Goal: Information Seeking & Learning: Find specific fact

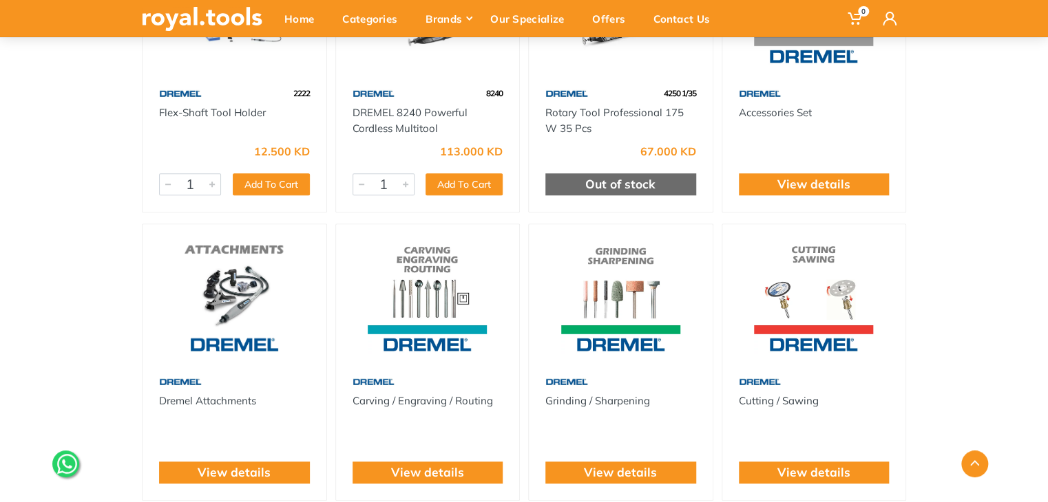
scroll to position [413, 0]
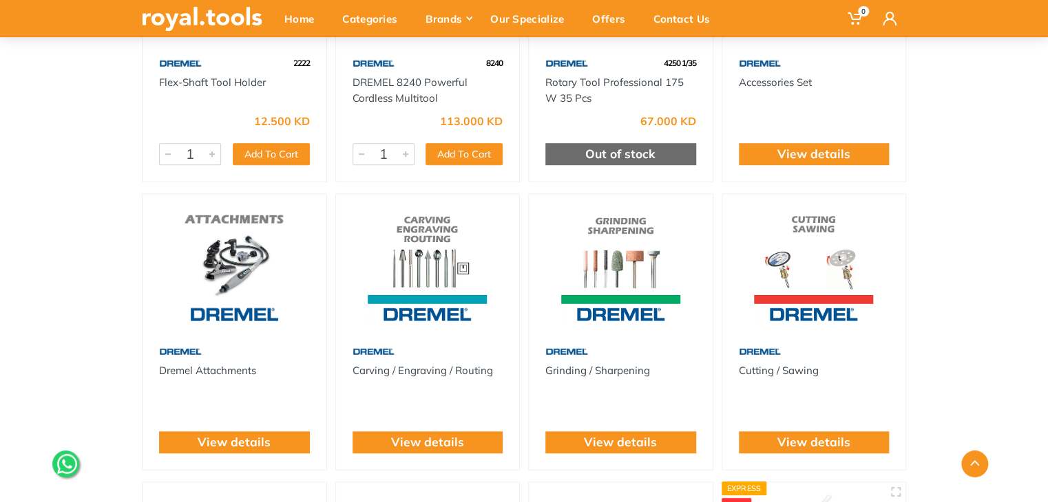
click at [449, 232] on img at bounding box center [427, 265] width 159 height 119
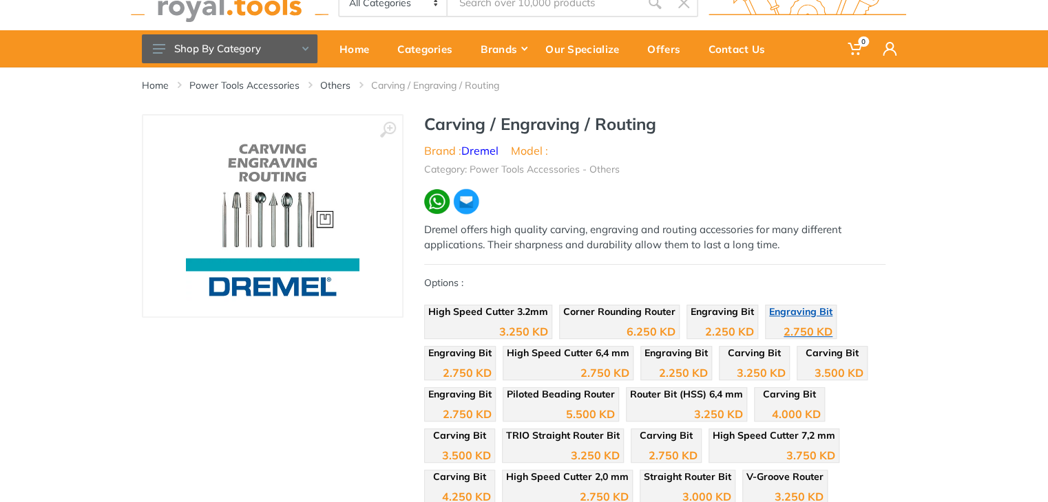
scroll to position [69, 0]
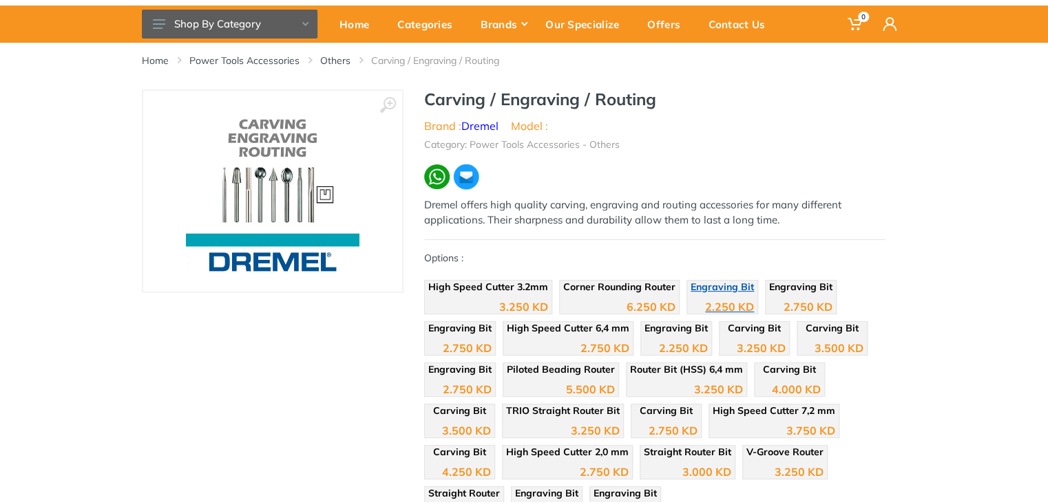
click at [721, 290] on span "Engraving Bit" at bounding box center [721, 287] width 63 height 12
click at [771, 315] on div "High Speed Cutter 3.2mm 3.250 KD Corner Rounding Router" at bounding box center [654, 404] width 461 height 248
click at [783, 293] on div "2.750 KD" at bounding box center [800, 302] width 63 height 21
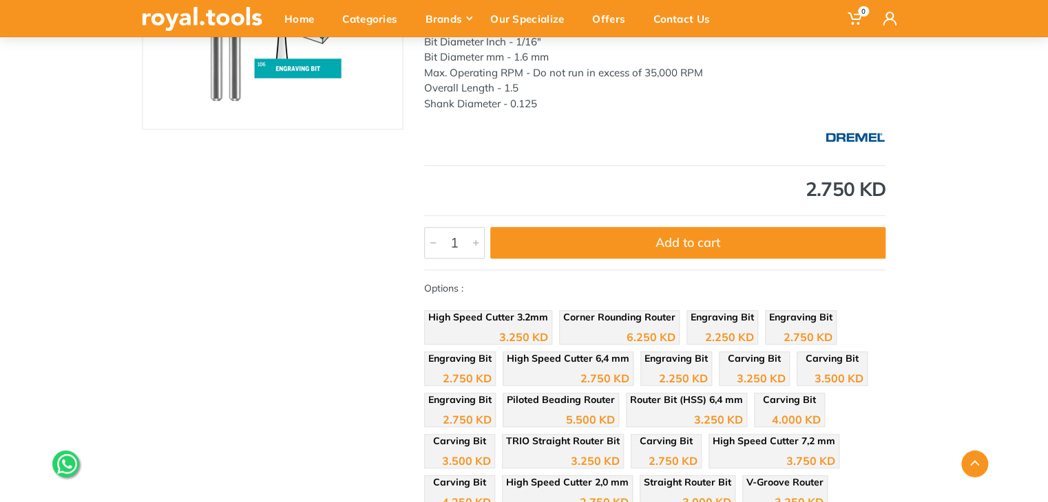
scroll to position [275, 0]
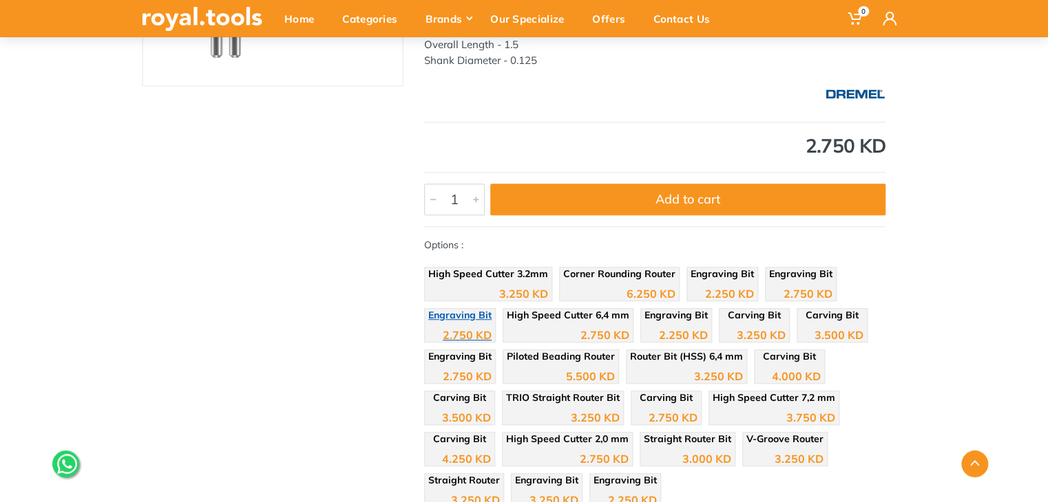
click at [456, 323] on div "2.750 KD" at bounding box center [459, 330] width 63 height 21
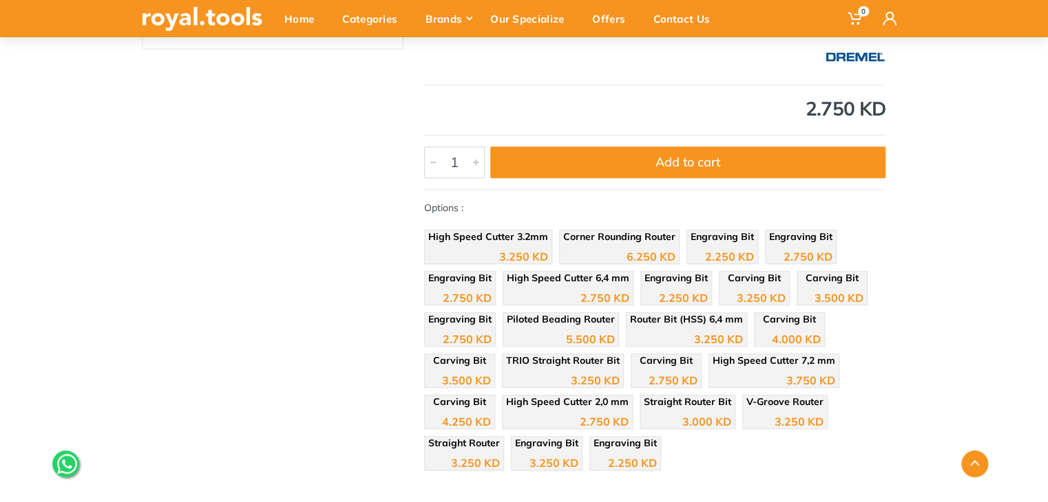
scroll to position [344, 0]
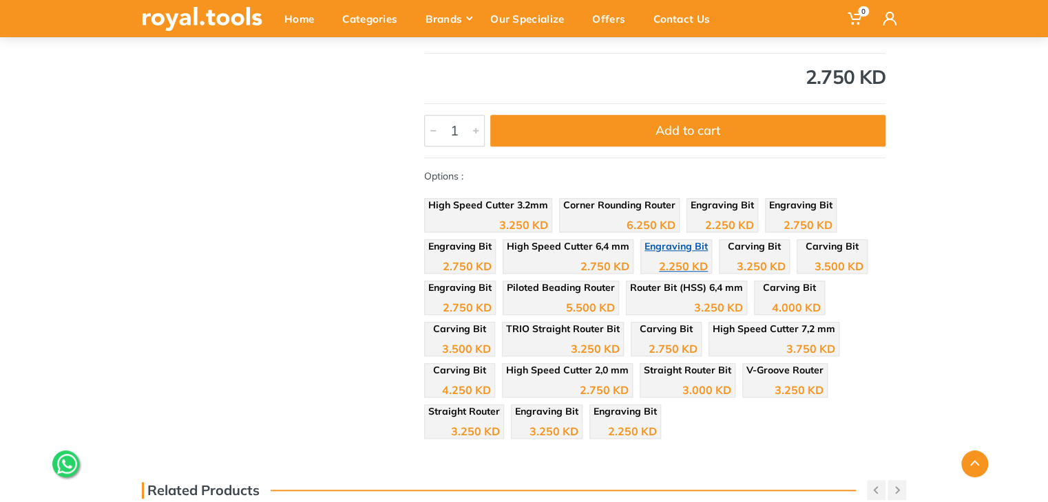
click at [694, 246] on span "Engraving Bit" at bounding box center [675, 246] width 63 height 12
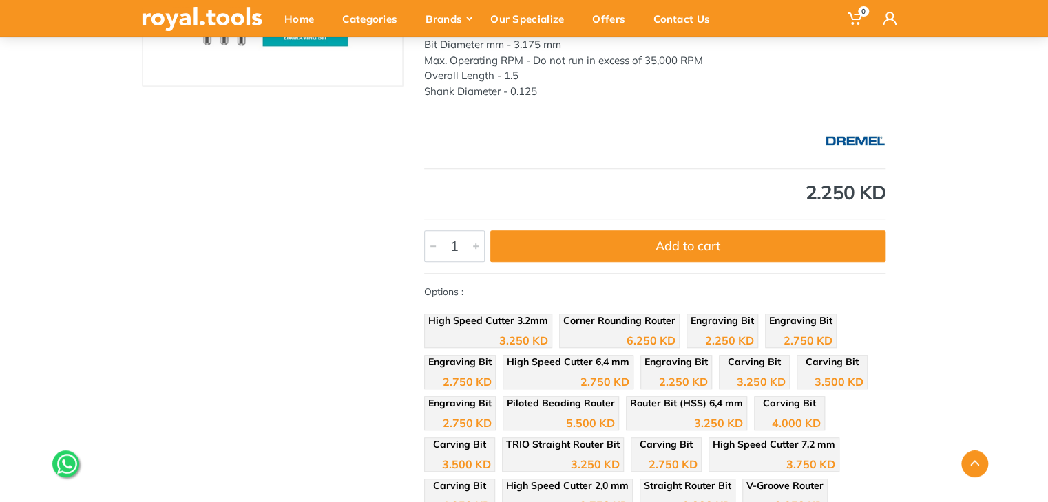
scroll to position [344, 0]
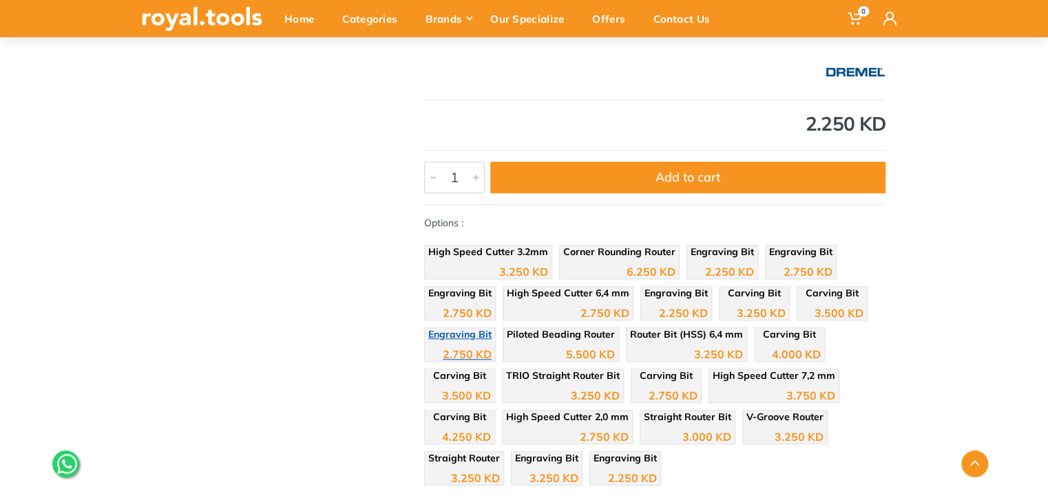
click at [463, 332] on span "Engraving Bit" at bounding box center [459, 334] width 63 height 12
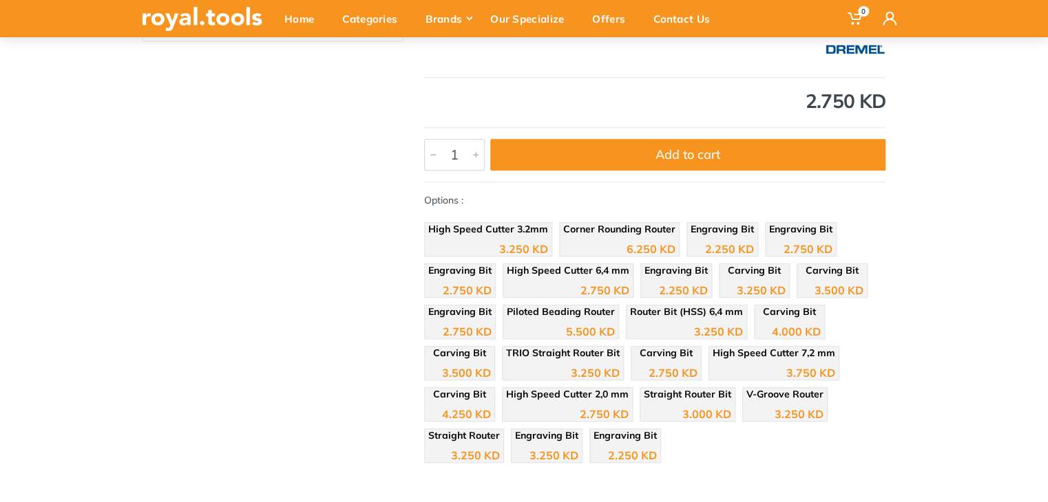
scroll to position [344, 0]
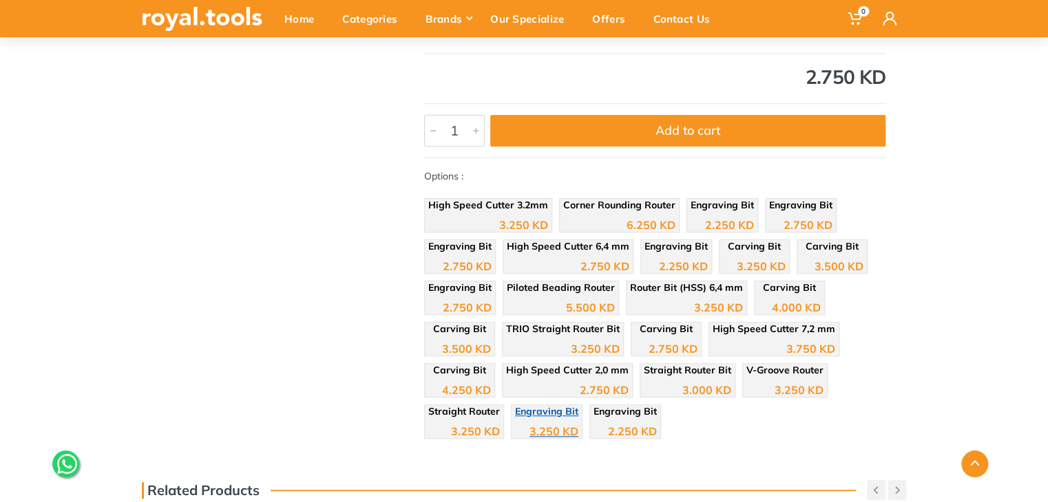
click at [556, 410] on span "Engraving Bit" at bounding box center [546, 411] width 63 height 12
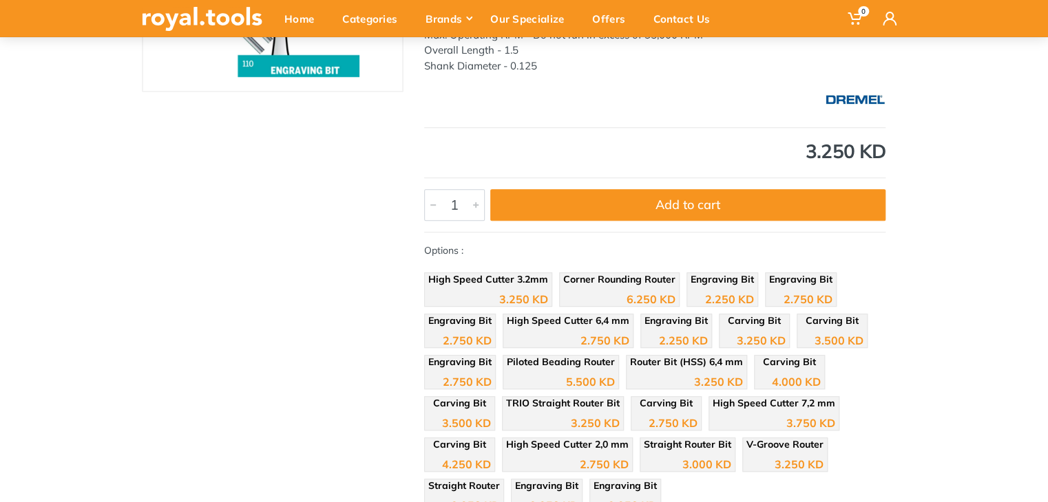
scroll to position [124, 0]
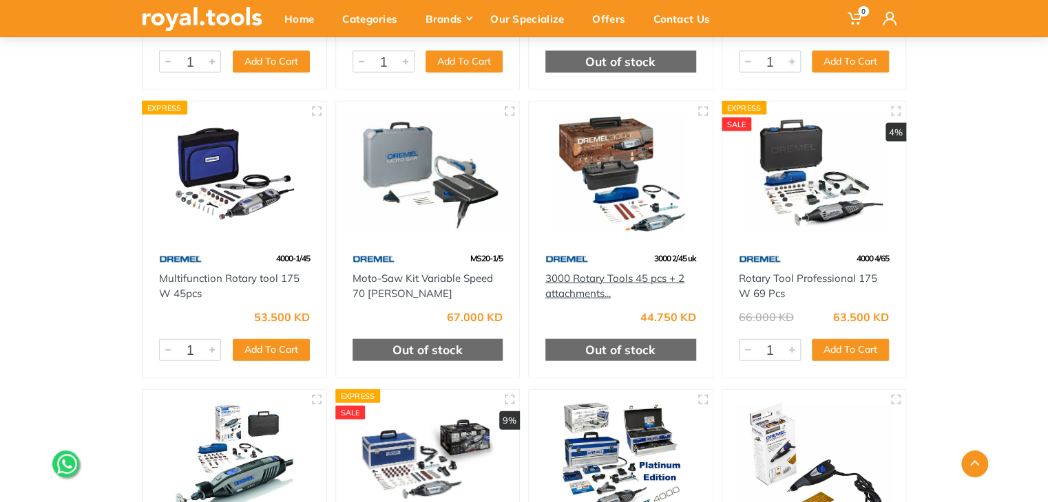
scroll to position [1514, 0]
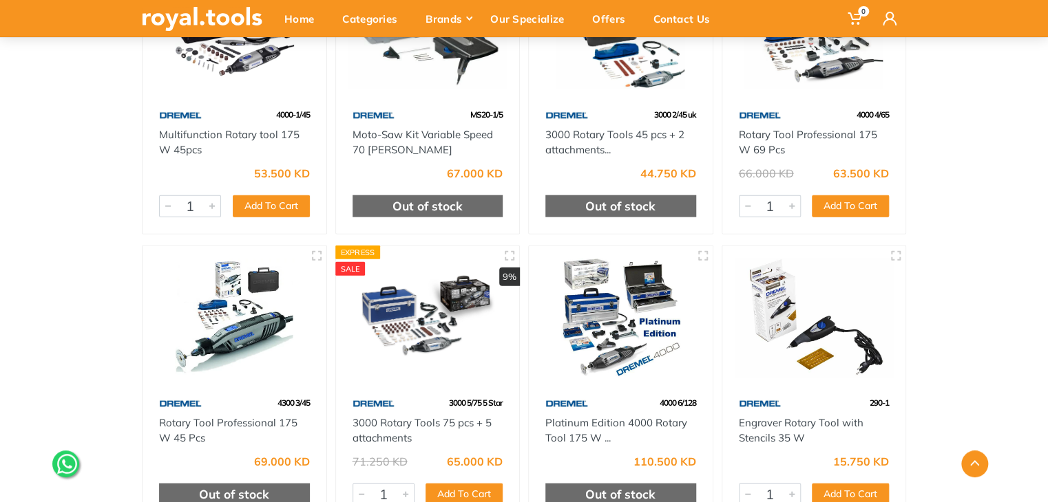
click at [804, 315] on img at bounding box center [813, 318] width 159 height 119
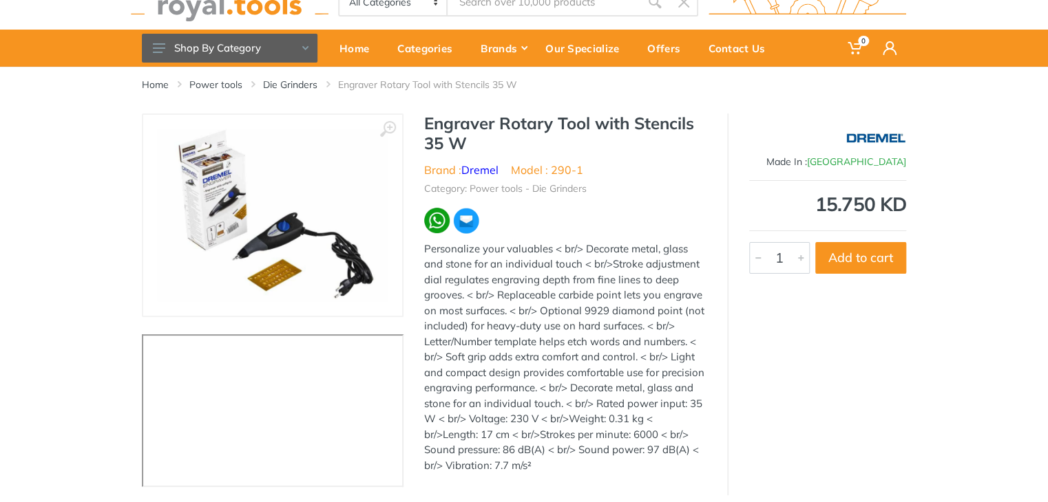
scroll to position [69, 0]
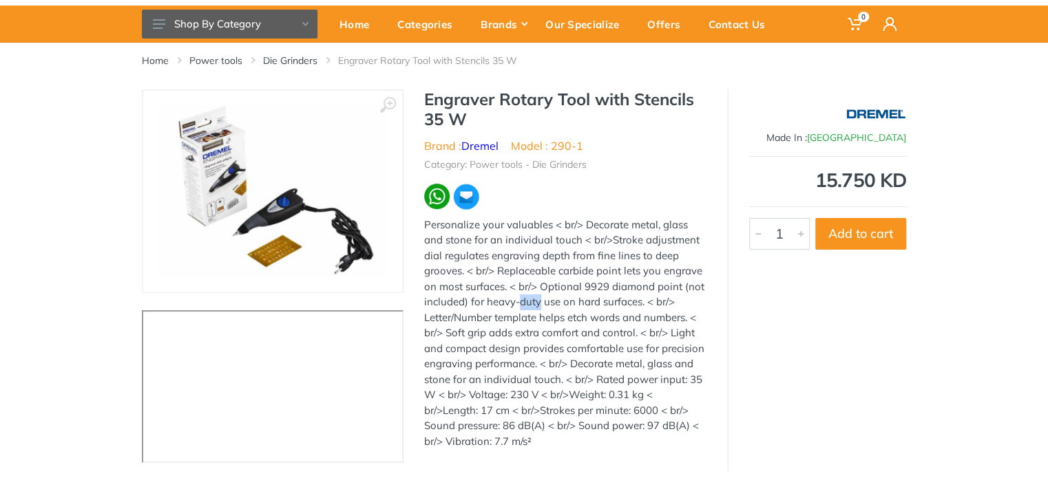
drag, startPoint x: 583, startPoint y: 288, endPoint x: 607, endPoint y: 290, distance: 24.1
click at [607, 290] on div "Personalize your valuables < br/> Decorate metal, glass and stone for an indivi…" at bounding box center [565, 333] width 282 height 233
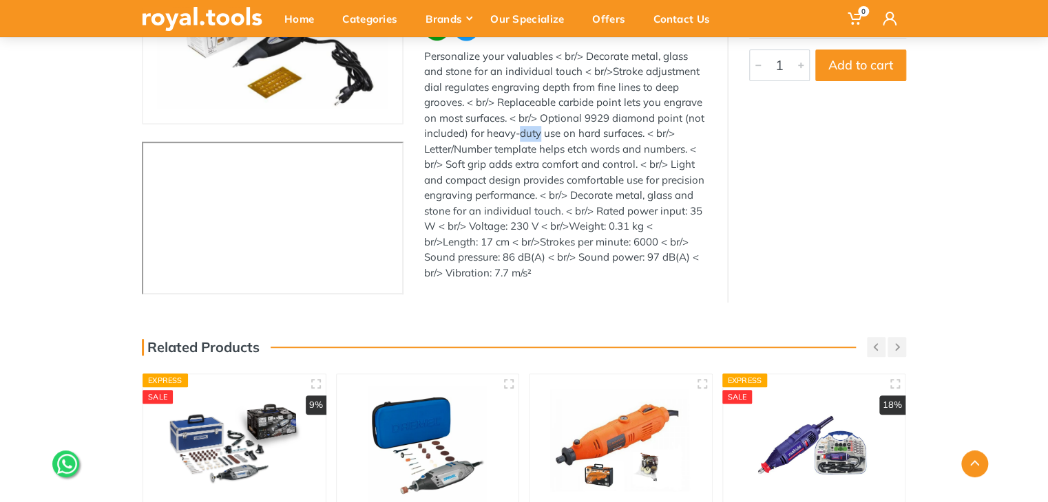
scroll to position [206, 0]
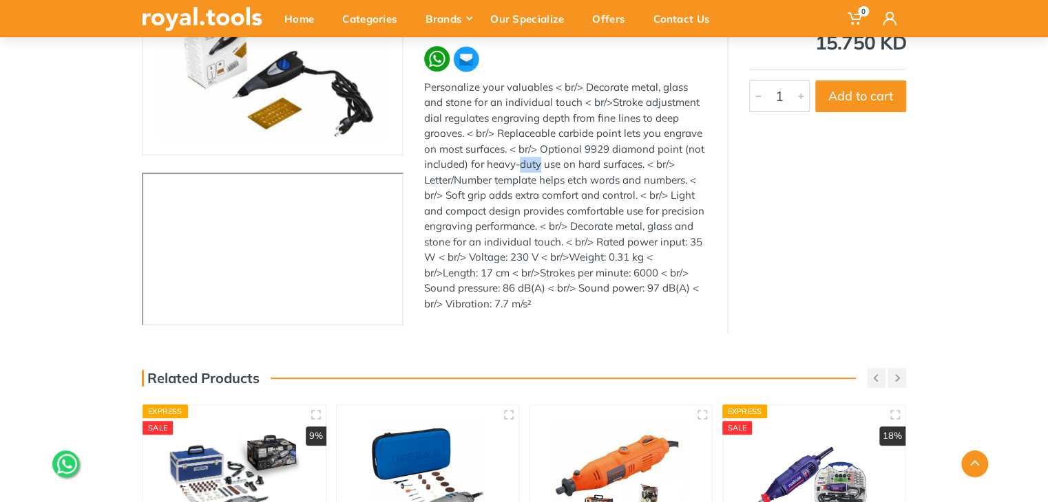
copy div "9929"
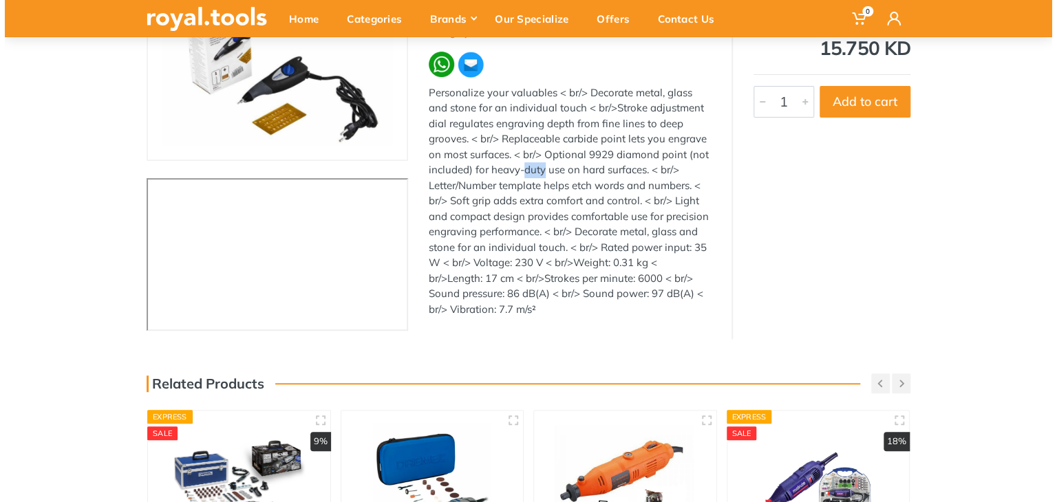
scroll to position [0, 0]
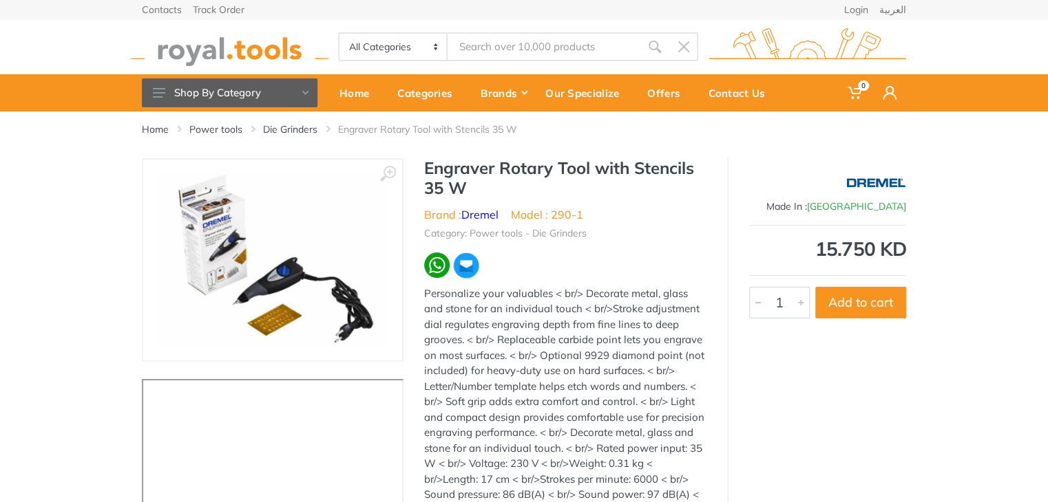
drag, startPoint x: 493, startPoint y: 65, endPoint x: 501, endPoint y: 55, distance: 13.2
click at [493, 65] on div "All Categories Power tools Cordless Tools Hand Tools Power Tools Accessories Sa…" at bounding box center [523, 46] width 785 height 55
type input "9929"
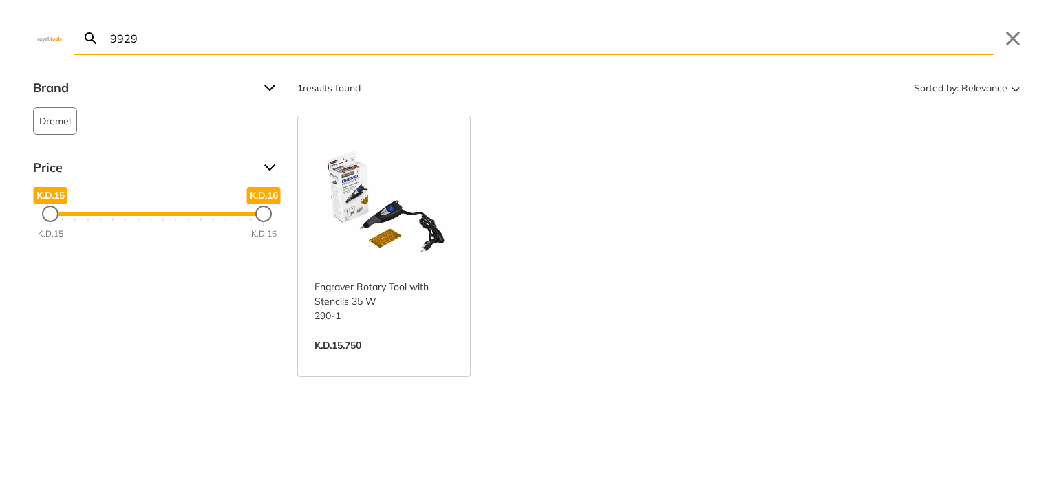
type input "9929"
click at [347, 360] on link "View more →" at bounding box center [384, 360] width 139 height 0
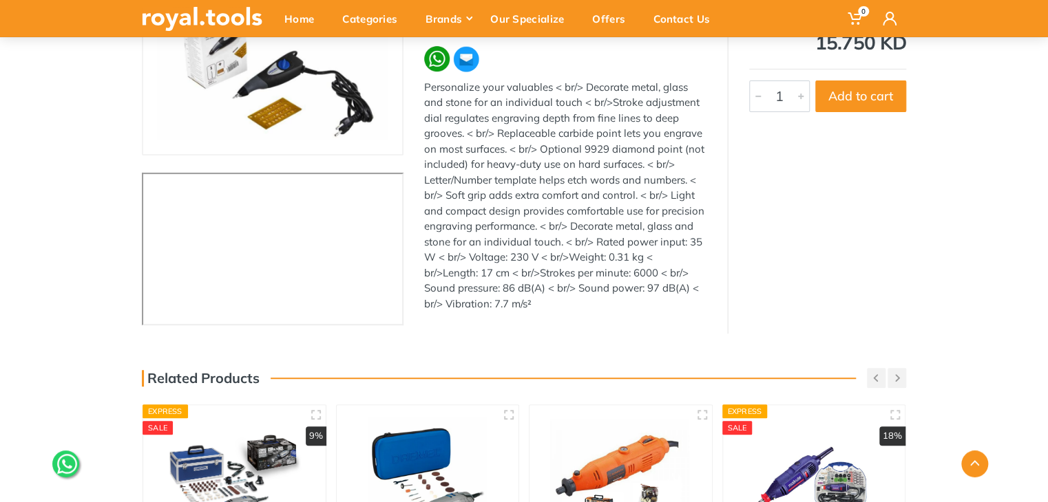
scroll to position [275, 0]
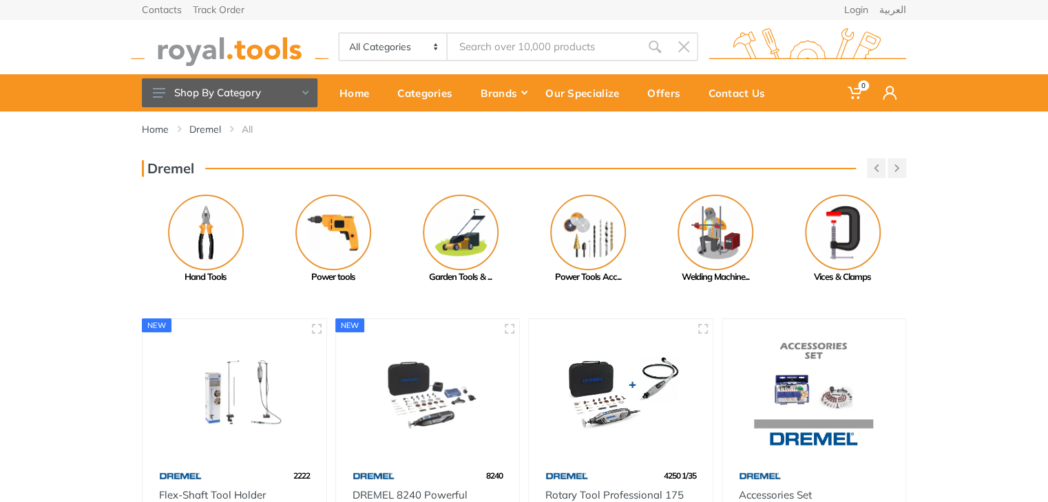
drag, startPoint x: 0, startPoint y: 0, endPoint x: 449, endPoint y: 144, distance: 471.2
click at [449, 144] on div "Home [GEOGRAPHIC_DATA] All" at bounding box center [523, 134] width 785 height 47
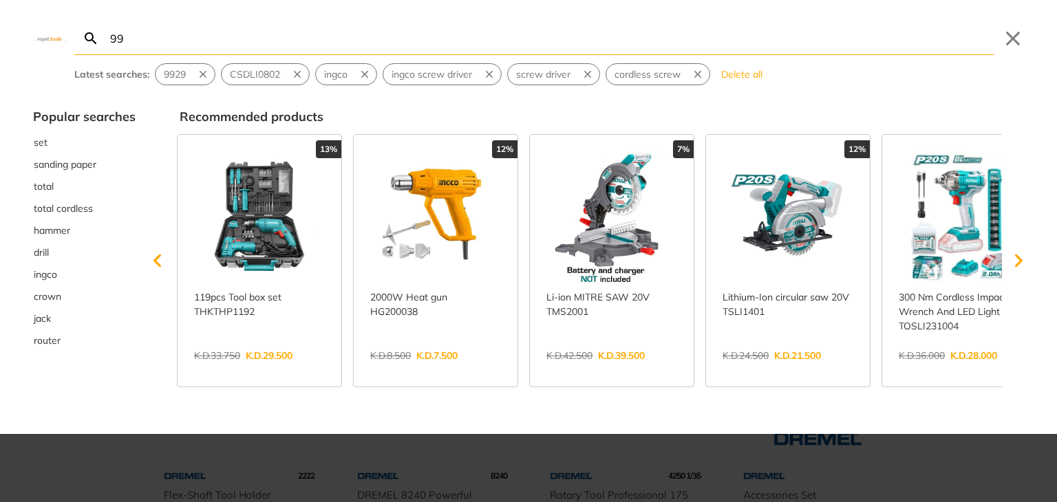
type input "992"
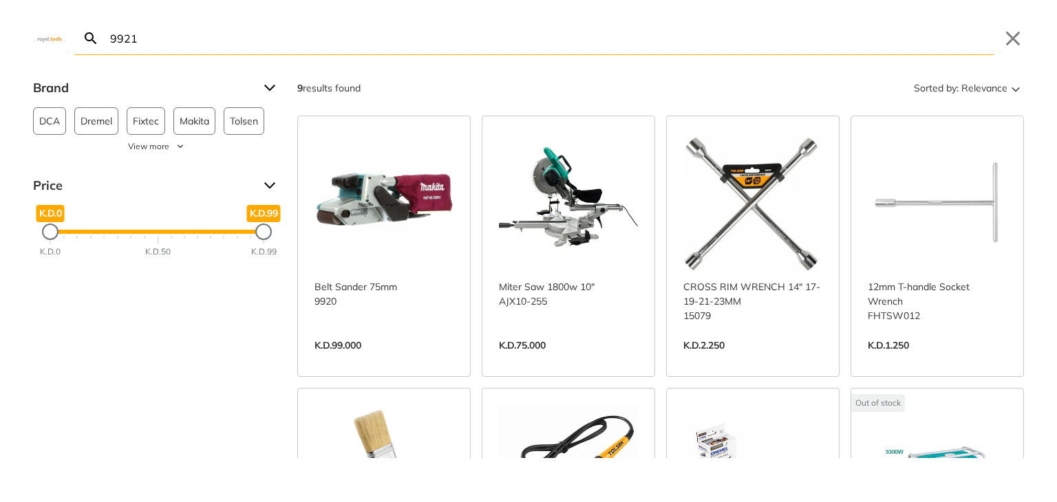
type input "9921"
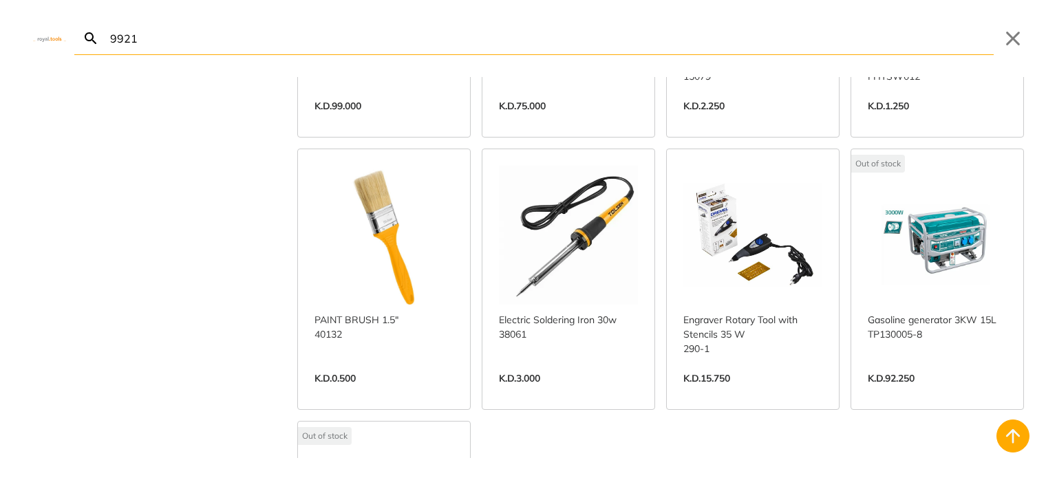
scroll to position [206, 0]
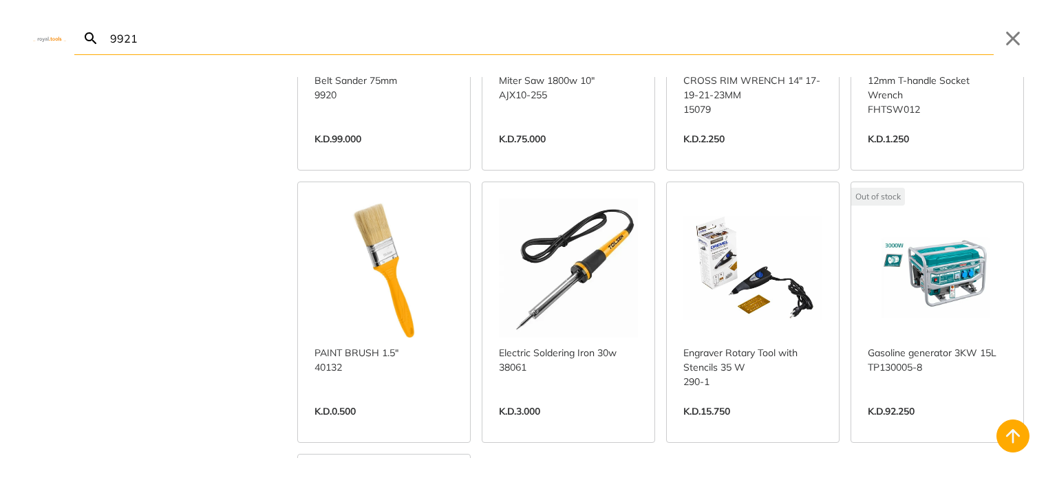
click at [752, 426] on link "View more →" at bounding box center [752, 426] width 139 height 0
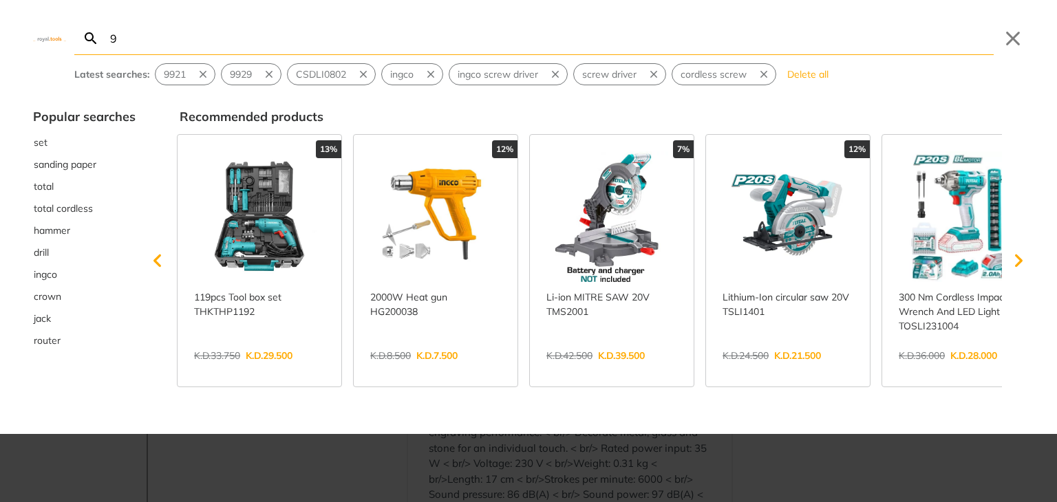
type input "99"
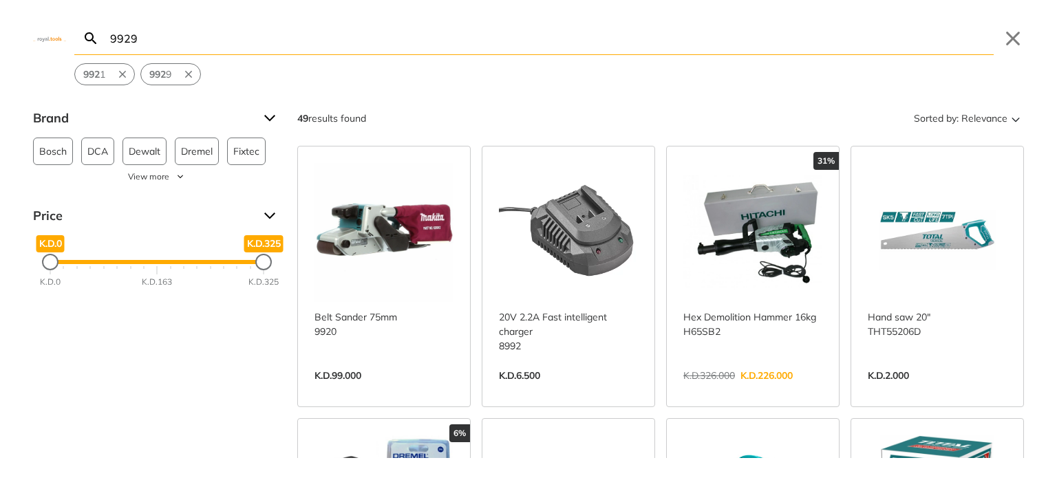
type input "9929"
